Goal: Check status: Check status

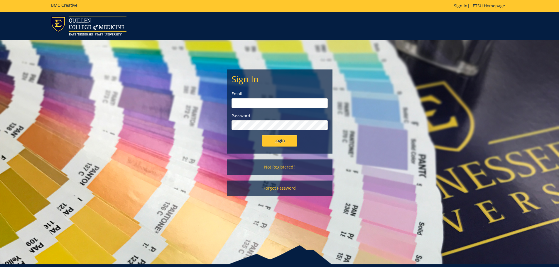
type input "michaelj@etsu.edu"
click at [276, 144] on input "Login" at bounding box center [279, 141] width 35 height 12
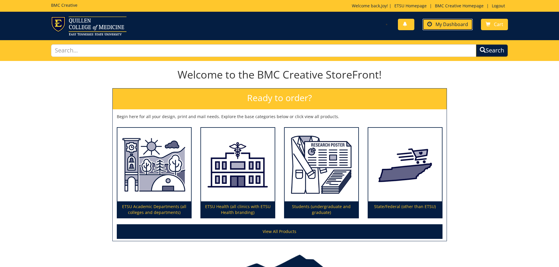
click at [453, 28] on link "My Dashboard" at bounding box center [448, 24] width 50 height 11
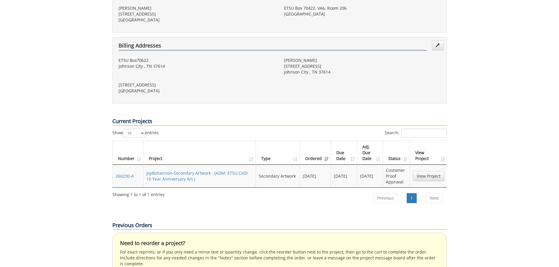
scroll to position [235, 0]
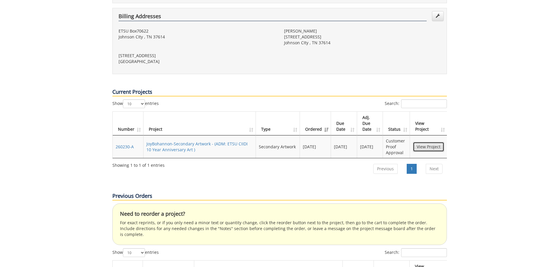
click at [422, 142] on link "View Project" at bounding box center [428, 147] width 31 height 10
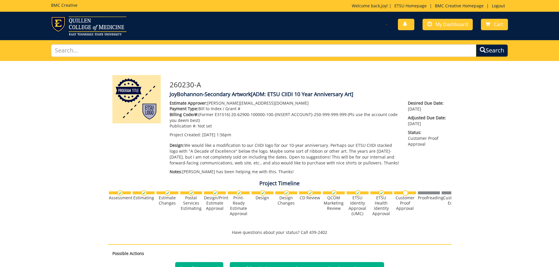
scroll to position [117, 0]
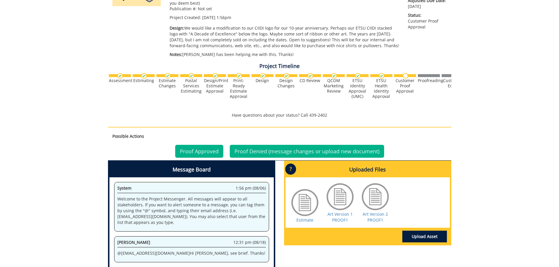
click at [341, 198] on div at bounding box center [340, 196] width 29 height 29
click at [342, 220] on link "Art Version 1 PROOF1" at bounding box center [340, 217] width 25 height 11
click at [374, 220] on link "Art Version 2 PROOF1" at bounding box center [375, 217] width 25 height 11
